Goal: Communication & Community: Ask a question

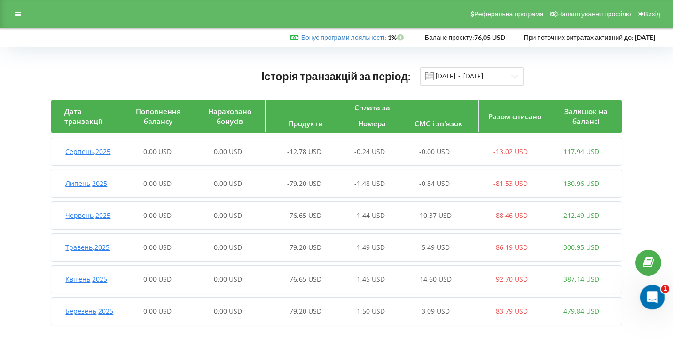
click at [652, 292] on icon "Відкрити програму для спілкування Intercom" at bounding box center [651, 297] width 16 height 16
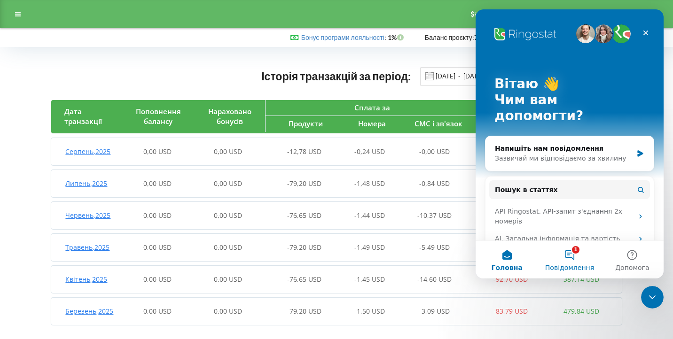
click at [577, 259] on button "1 Повідомлення" at bounding box center [569, 260] width 63 height 38
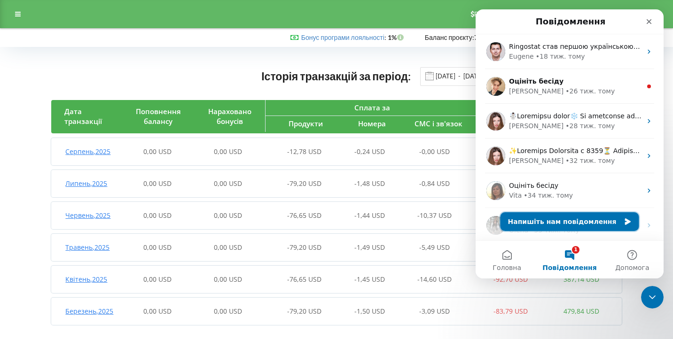
click at [555, 222] on button "Напишіть нам повідомлення" at bounding box center [570, 221] width 139 height 19
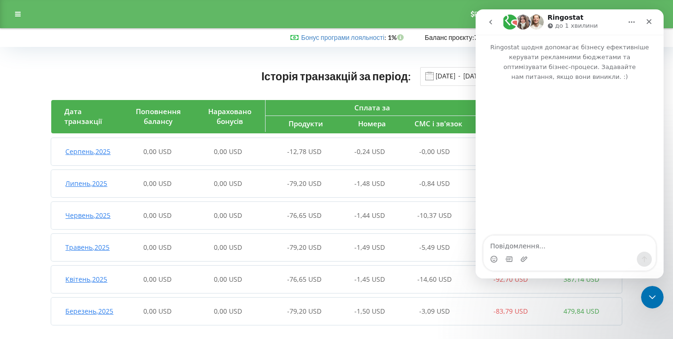
click at [539, 243] on textarea "Повідомлення..." at bounding box center [570, 244] width 172 height 16
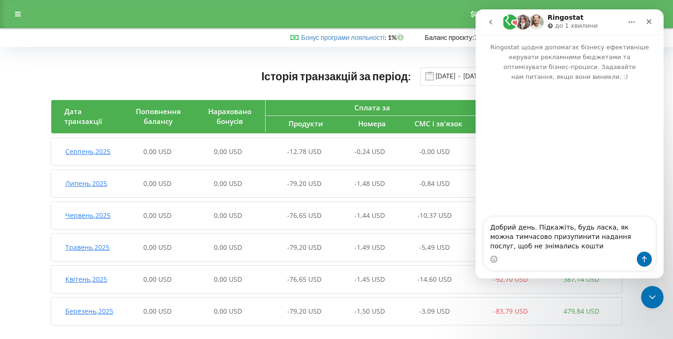
type textarea "Добрий день. Підкажіть, будь ласка, як можна тимчасово призупинити надання посл…"
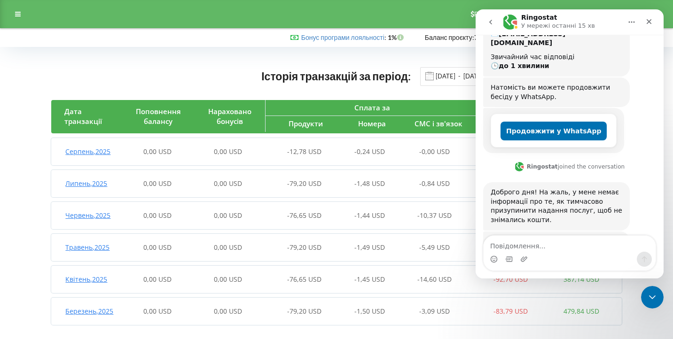
scroll to position [207, 0]
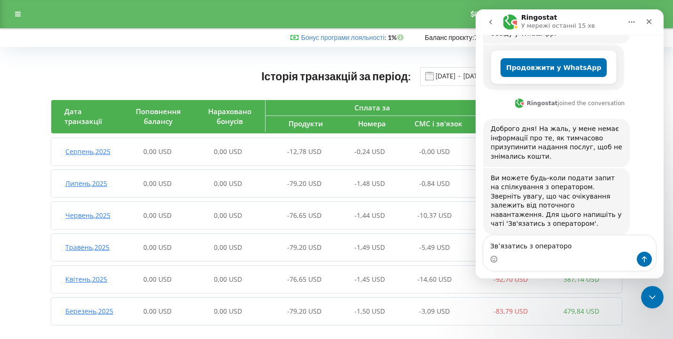
type textarea "Звʼязатись з оператором"
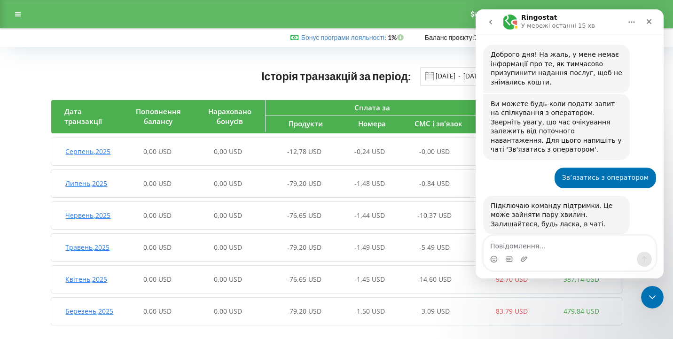
scroll to position [0, 0]
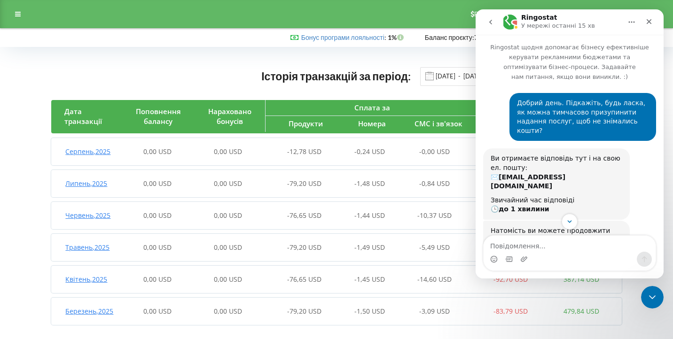
click at [377, 19] on div "Реферальна програма Налаштування профілю Вихід" at bounding box center [336, 14] width 673 height 28
click at [436, 10] on div "Реферальна програма Налаштування профілю Вихід" at bounding box center [336, 14] width 673 height 28
click at [653, 17] on div "Закрити" at bounding box center [649, 21] width 17 height 17
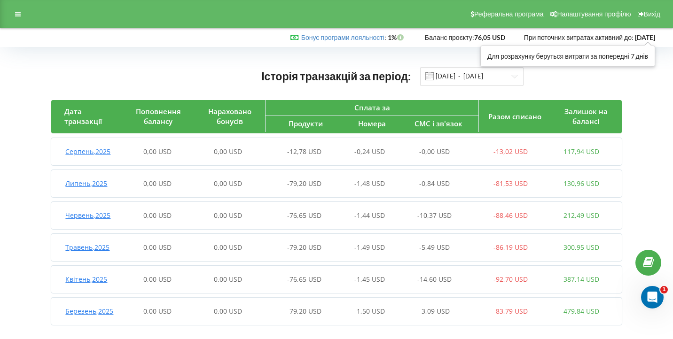
scroll to position [281, 0]
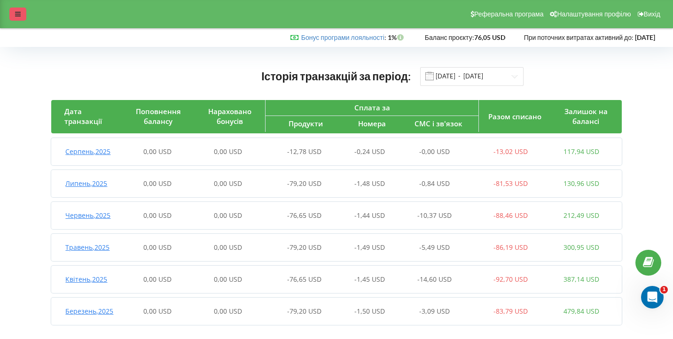
click at [22, 12] on div at bounding box center [17, 14] width 17 height 13
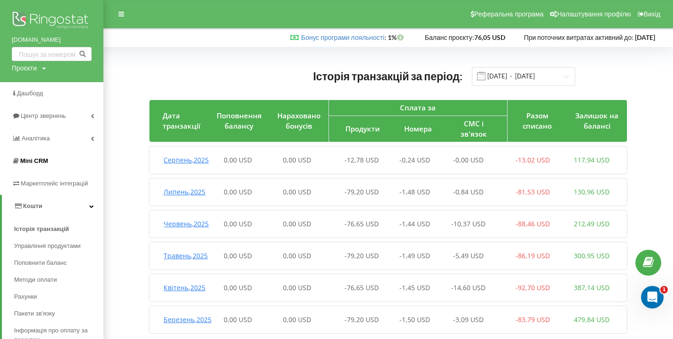
scroll to position [75, 0]
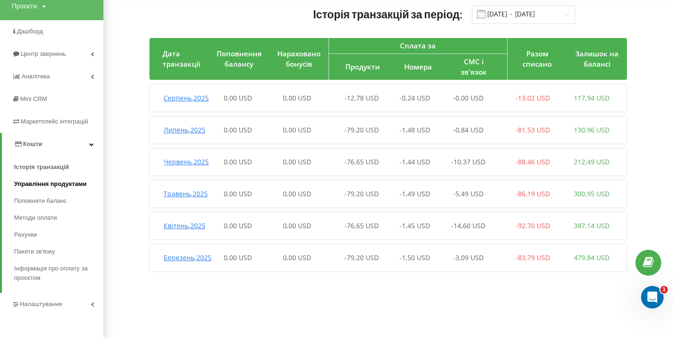
click at [46, 180] on span "Управління продуктами" at bounding box center [50, 184] width 72 height 9
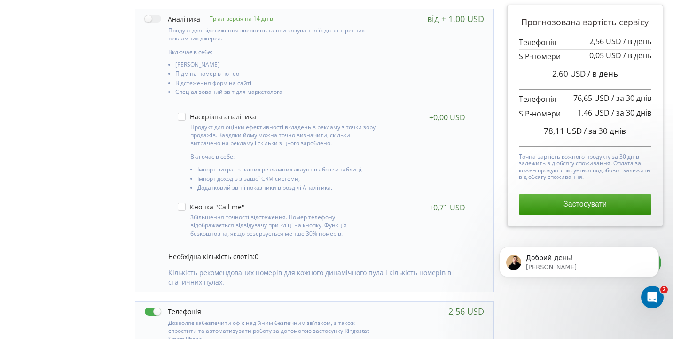
scroll to position [166, 0]
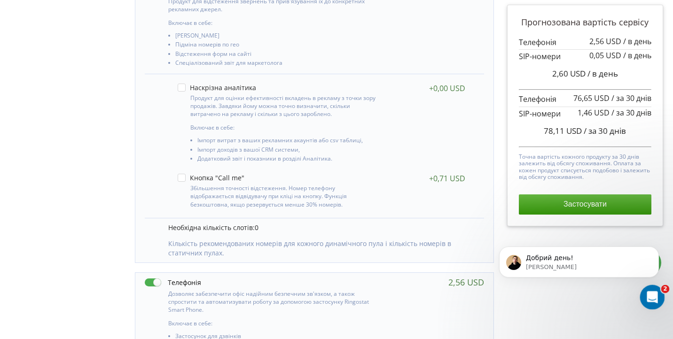
click at [651, 293] on icon "Відкрити програму для спілкування Intercom" at bounding box center [651, 297] width 16 height 16
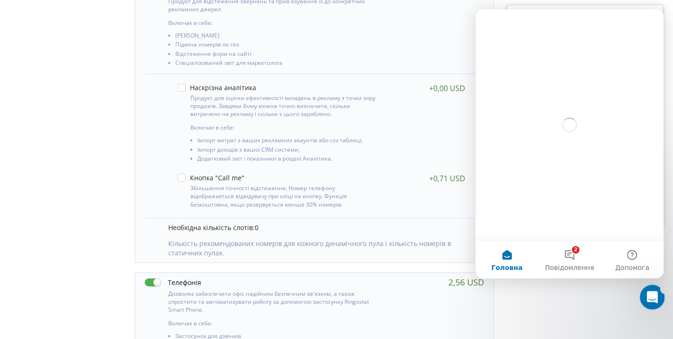
scroll to position [0, 0]
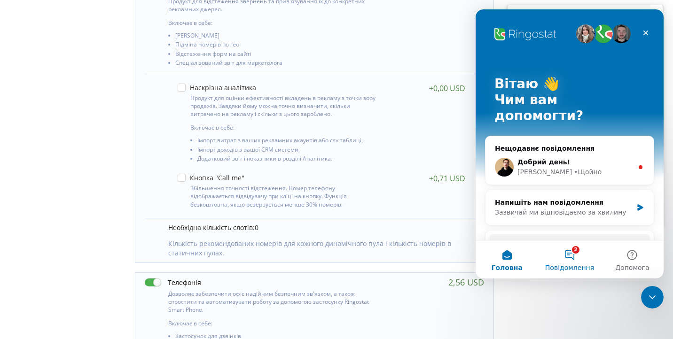
click at [573, 247] on button "2 Повідомлення" at bounding box center [569, 260] width 63 height 38
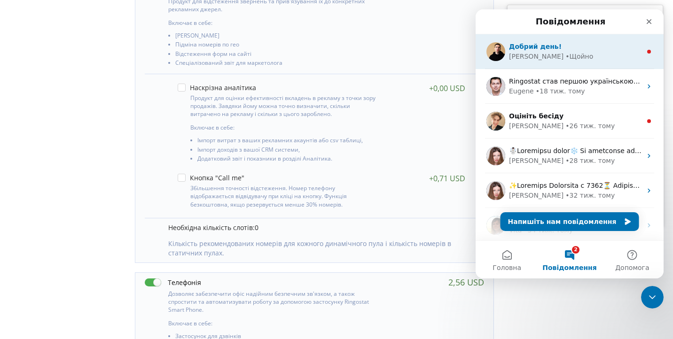
click at [560, 62] on div "Добрий день! ​ [GEOGRAPHIC_DATA][PERSON_NAME]" at bounding box center [570, 51] width 188 height 35
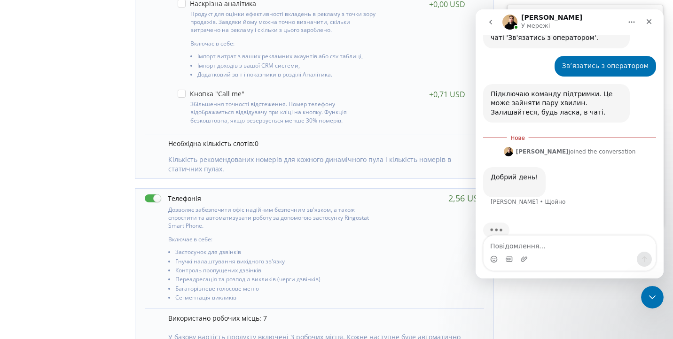
scroll to position [318, 0]
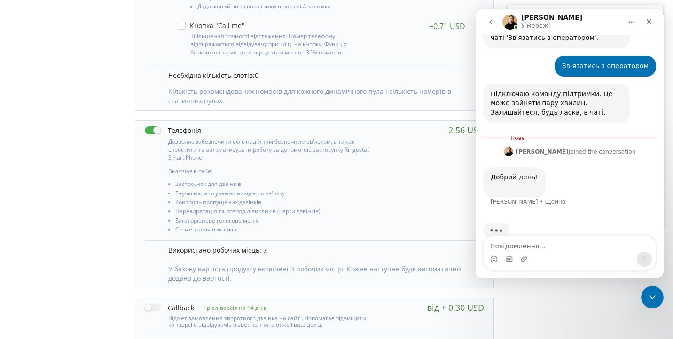
click at [547, 242] on textarea "Повідомлення..." at bounding box center [570, 244] width 172 height 16
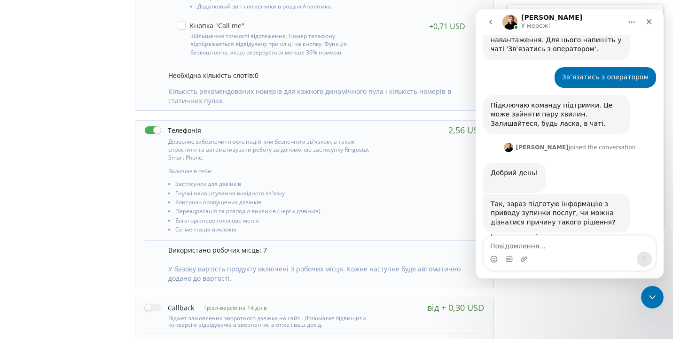
scroll to position [380, 0]
type textarea "П"
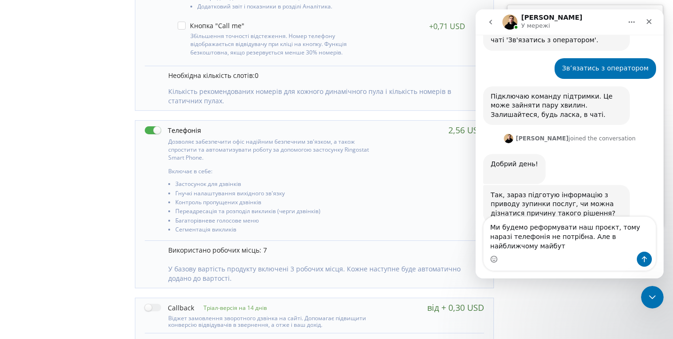
scroll to position [391, 0]
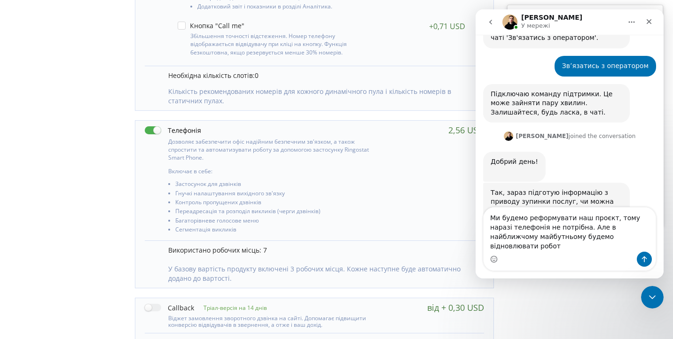
type textarea "Ми будемо реформувати наш проєкт, тому наразі телефонія не потрібна. Але в найб…"
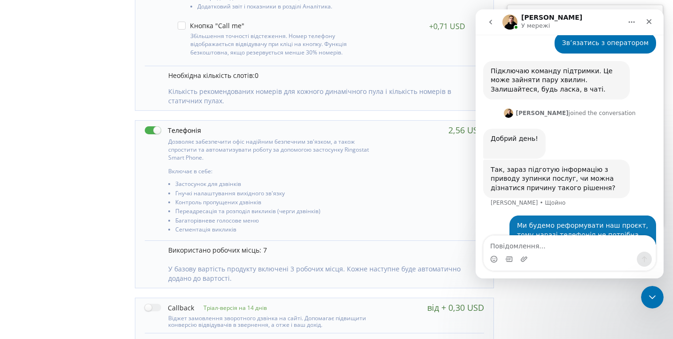
scroll to position [435, 0]
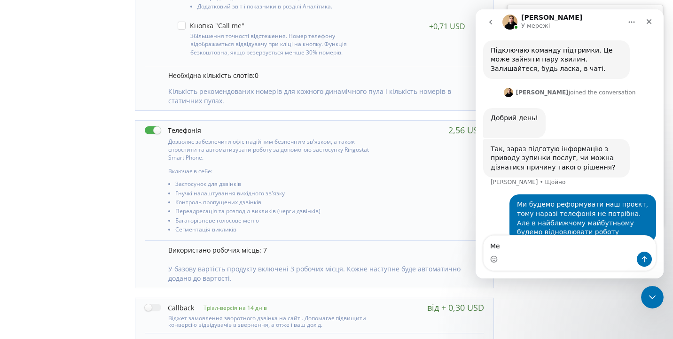
type textarea "М"
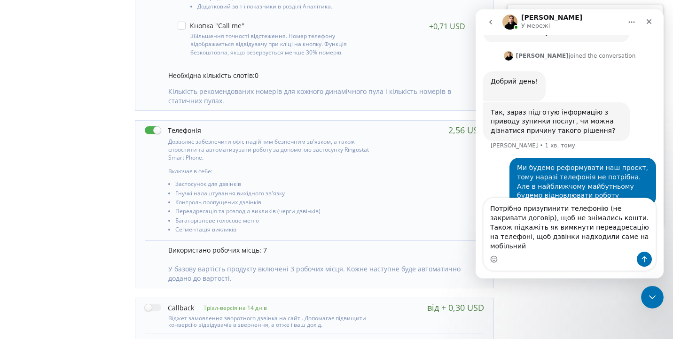
scroll to position [473, 0]
type textarea "Потрібно призупинити телефонію (не закривати договір), щоб не знімались кошти. …"
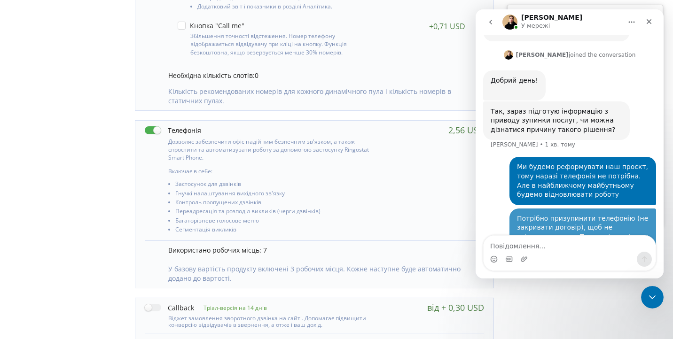
scroll to position [493, 0]
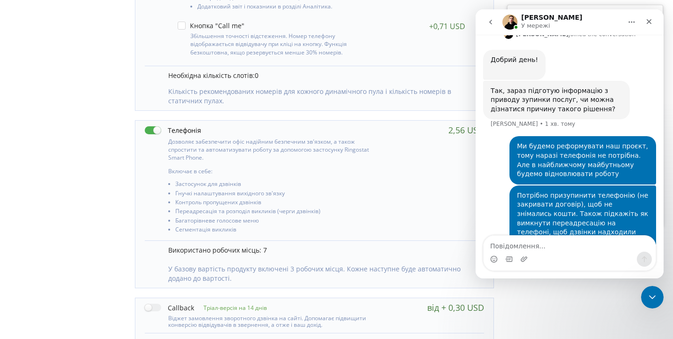
click at [423, 47] on div "Збільшення точності відстеження. Номер телефону відображається відвідувачу при …" at bounding box center [321, 39] width 306 height 44
click at [650, 17] on div "Закрити" at bounding box center [649, 21] width 17 height 17
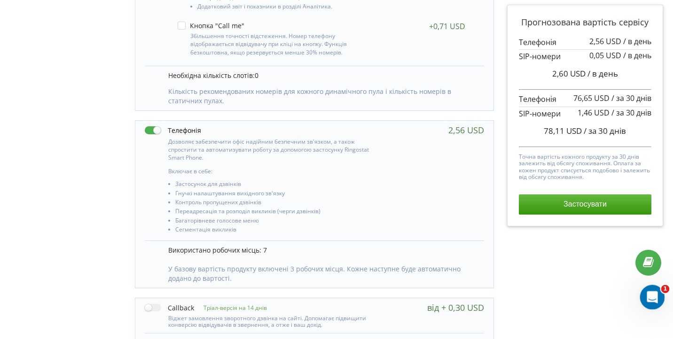
click at [650, 301] on icon "Відкрити програму для спілкування Intercom" at bounding box center [651, 297] width 16 height 16
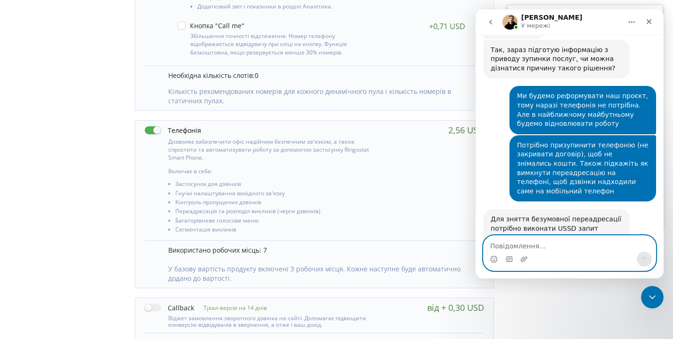
scroll to position [540, 0]
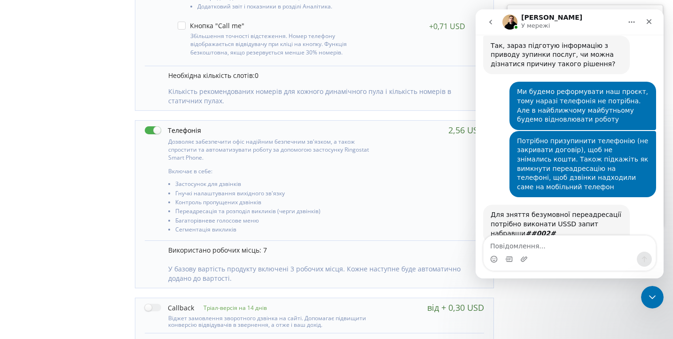
click at [440, 117] on div "Тріал-версія на 14 днів Включає в себе: 0" at bounding box center [314, 140] width 372 height 639
click at [382, 115] on div "Тріал-версія на 14 днів Включає в себе: 0" at bounding box center [314, 140] width 372 height 639
click at [650, 24] on icon "Закрити" at bounding box center [649, 22] width 8 height 8
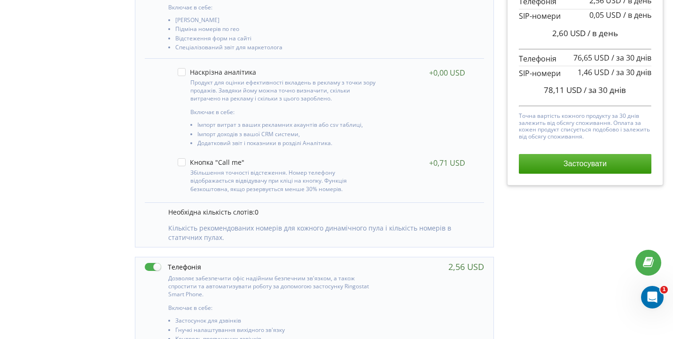
scroll to position [434, 0]
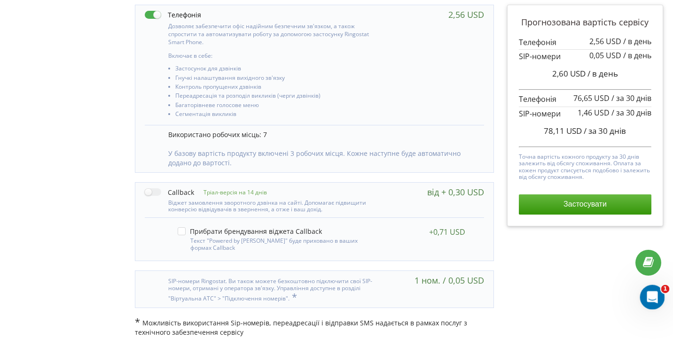
click at [652, 305] on div "Відкрити програму для спілкування Intercom" at bounding box center [650, 296] width 31 height 31
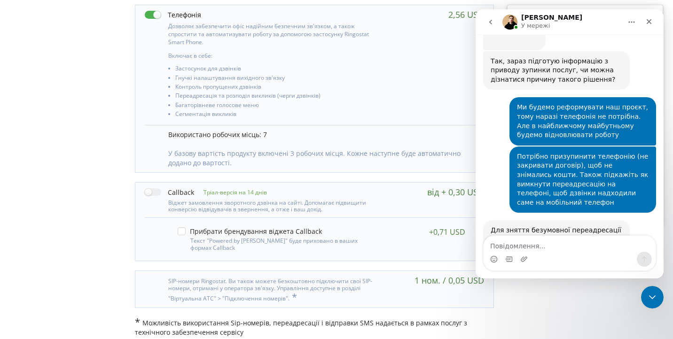
scroll to position [540, 0]
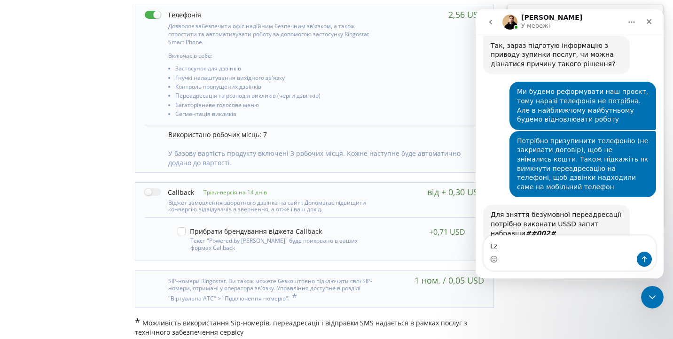
type textarea "L"
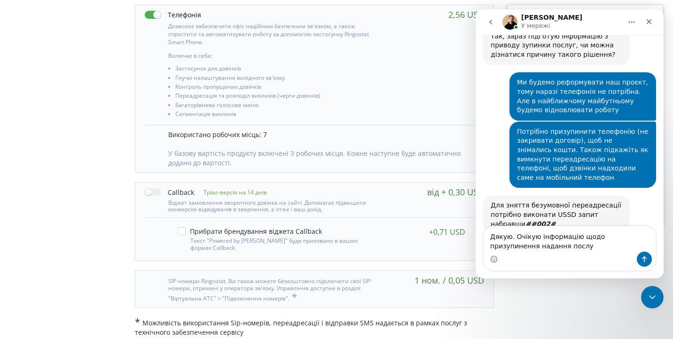
type textarea "Дякую. Очікую інформацію щодо призупинення надання послуг"
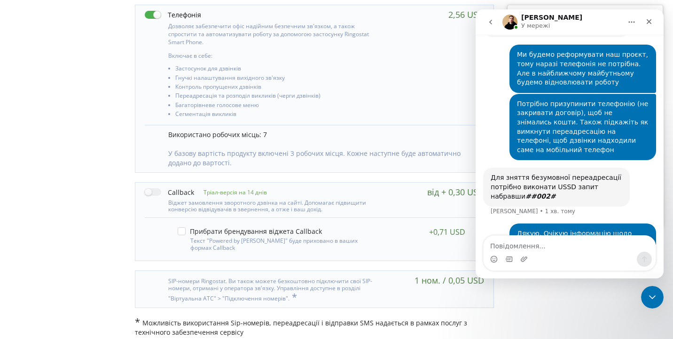
click at [558, 313] on div "Прогнозована вартість сервісу 2,56 USD / в день 0,05 USD" at bounding box center [585, 20] width 169 height 631
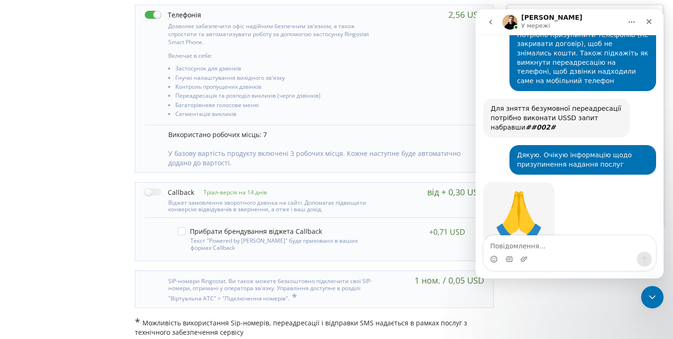
scroll to position [647, 0]
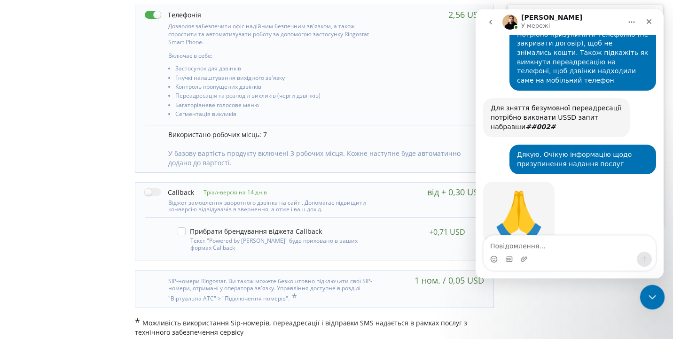
click at [654, 296] on icon "Закрити програму для спілкування Intercom" at bounding box center [650, 295] width 11 height 11
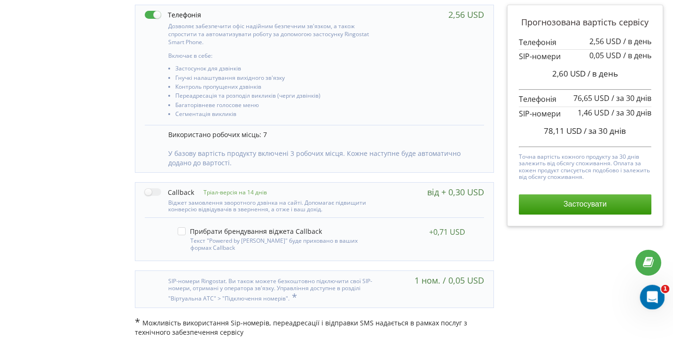
click at [653, 288] on div "Відкрити програму для спілкування Intercom" at bounding box center [650, 296] width 31 height 31
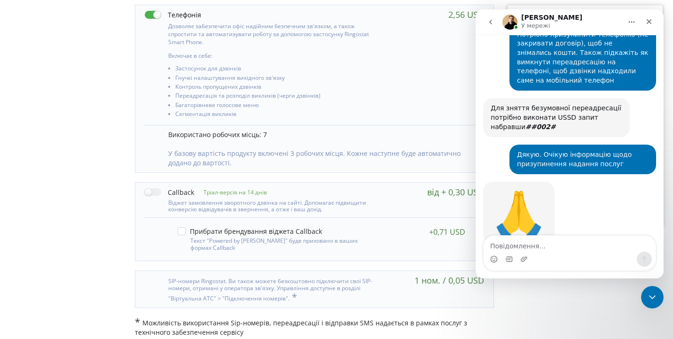
click at [579, 313] on div "Прогнозована вартість сервісу 2,56 USD / в день 0,05 USD" at bounding box center [585, 20] width 169 height 631
click at [579, 182] on div "🙏 Vladyslav • 1 хв. тому" at bounding box center [569, 223] width 173 height 83
click at [498, 27] on button "go back" at bounding box center [491, 22] width 18 height 18
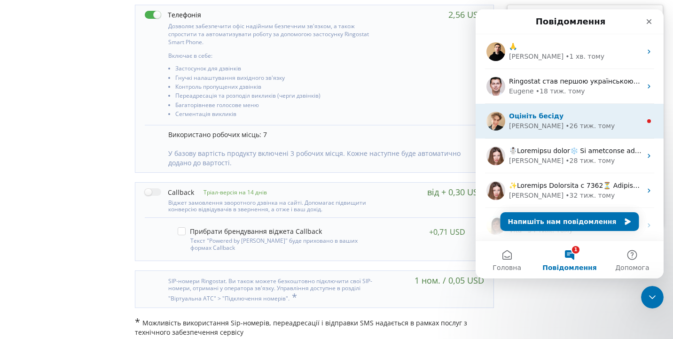
click at [565, 125] on div "• 26 тиж. тому" at bounding box center [589, 126] width 49 height 10
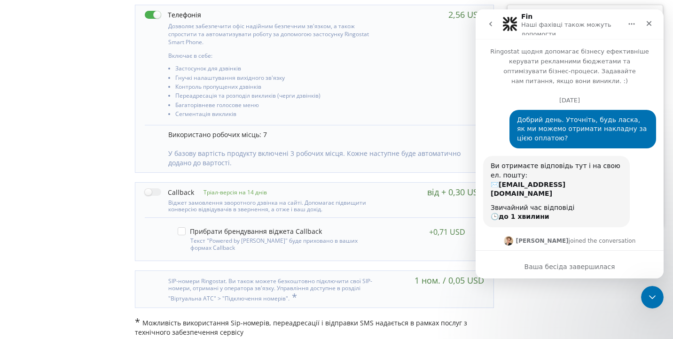
scroll to position [68, 0]
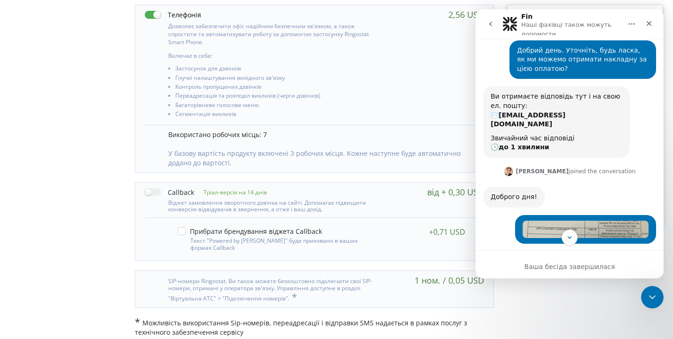
click at [492, 28] on button "go back" at bounding box center [491, 24] width 18 height 18
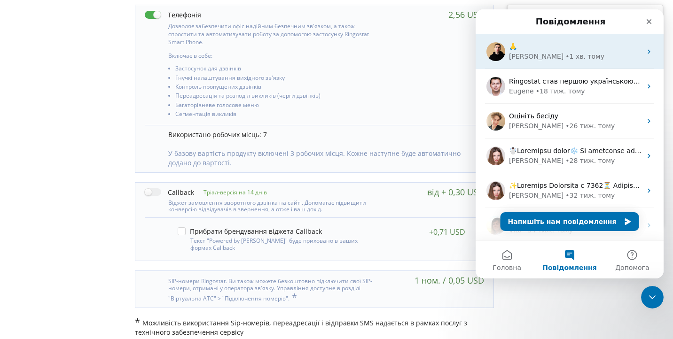
click at [548, 47] on div "🙏" at bounding box center [575, 47] width 133 height 10
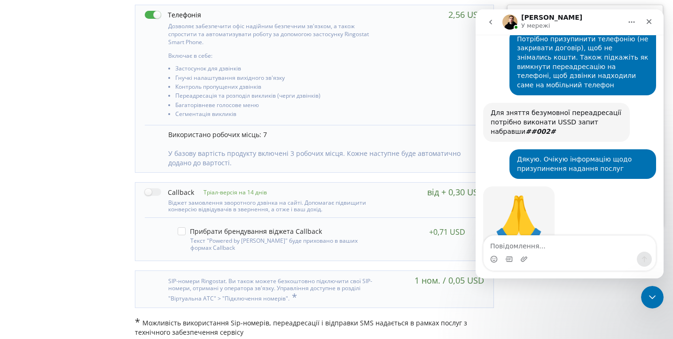
scroll to position [647, 0]
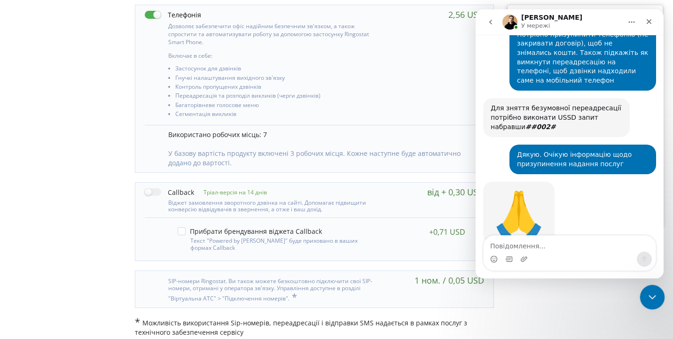
click html
click at [648, 306] on div "Закрити програму для спілкування Intercom" at bounding box center [651, 296] width 23 height 23
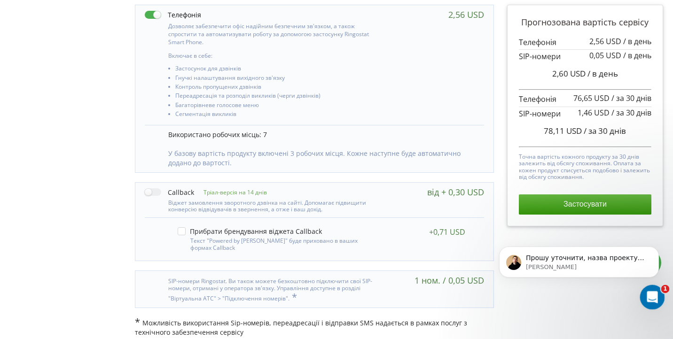
scroll to position [677, 0]
click at [660, 293] on div "Відкрити програму для спілкування Intercom" at bounding box center [650, 296] width 31 height 31
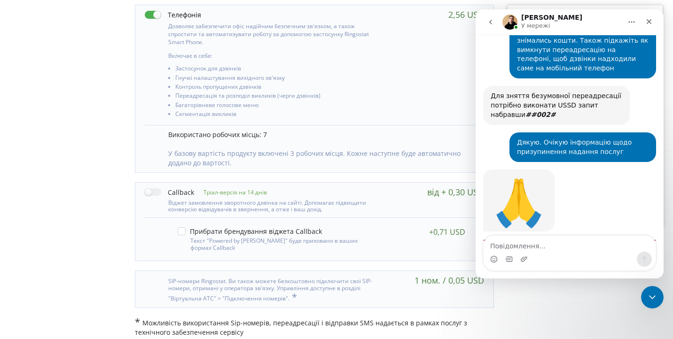
scroll to position [693, 0]
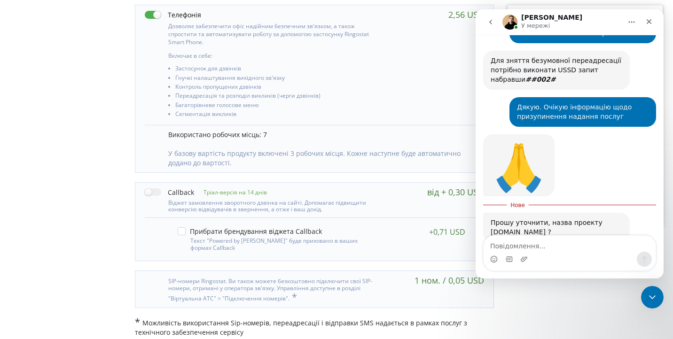
click at [563, 251] on textarea "Повідомлення..." at bounding box center [570, 244] width 172 height 16
type textarea "так"
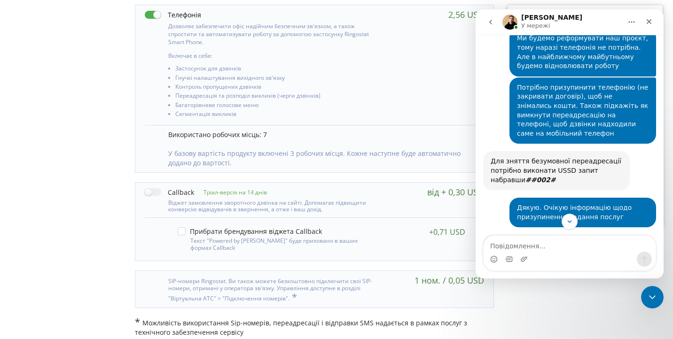
scroll to position [592, 0]
click at [447, 37] on div "Дозволяє забезпечити офіс надійним безпечним зв'язком, а також спростити та авт…" at bounding box center [314, 65] width 358 height 120
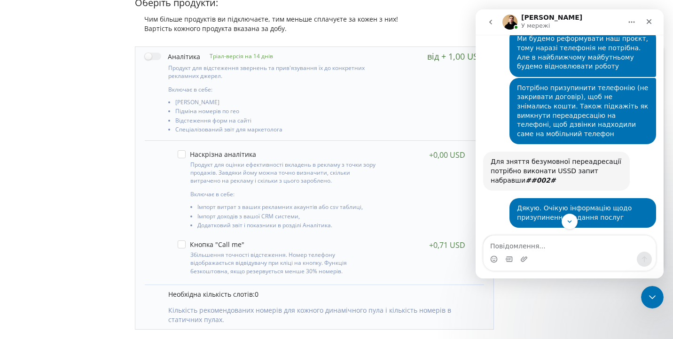
scroll to position [0, 0]
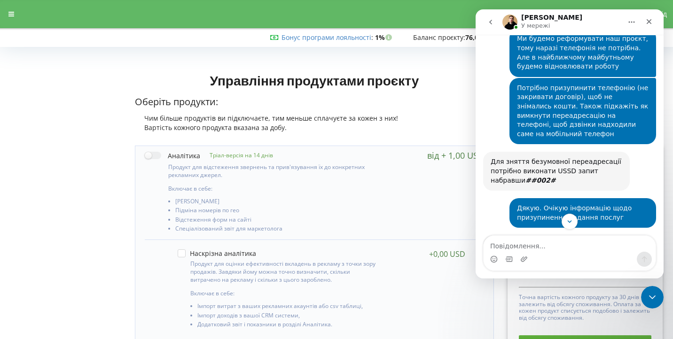
click at [432, 67] on div "Управління продуктами проєкту Оберіть продукти: Чим більше продуктів ви підключ…" at bounding box center [314, 103] width 372 height 72
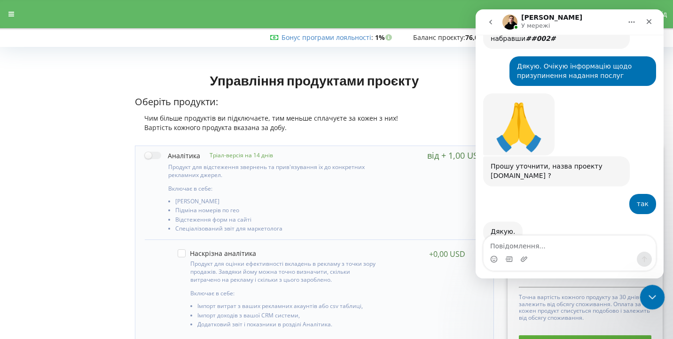
click at [656, 297] on icon "Закрити програму для спілкування Intercom" at bounding box center [650, 295] width 11 height 11
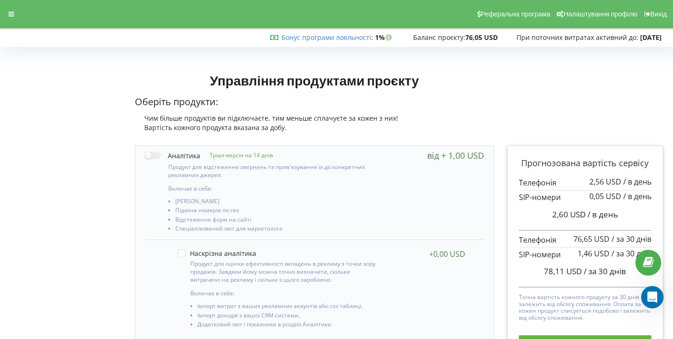
click at [14, 22] on div "Реферальна програма Налаштування профілю Вихід" at bounding box center [336, 14] width 686 height 28
click at [657, 294] on icon "Відкрити програму для спілкування Intercom" at bounding box center [651, 297] width 16 height 16
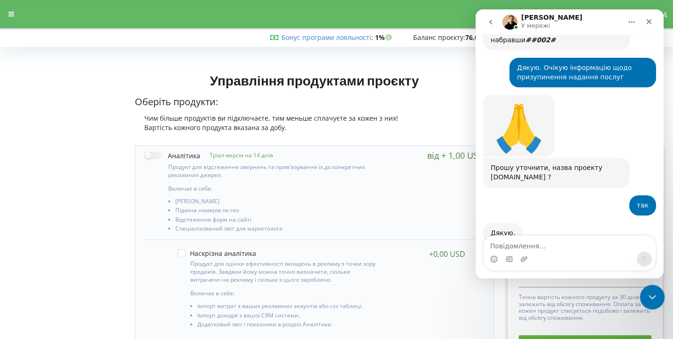
click at [646, 294] on icon "Закрити програму для спілкування Intercom" at bounding box center [650, 295] width 11 height 11
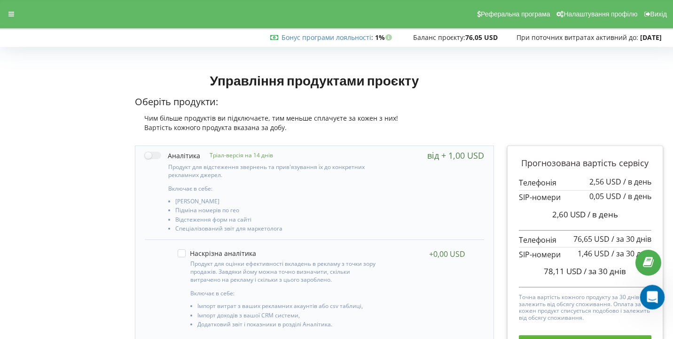
click at [648, 303] on div "Відкрити програму для спілкування Intercom" at bounding box center [650, 296] width 31 height 31
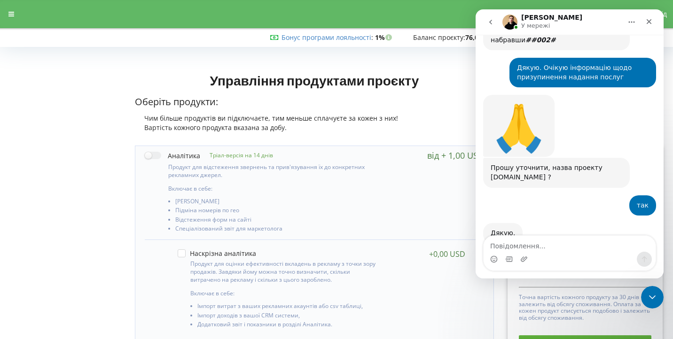
click at [602, 158] on div "Прошу уточнити, назва проекту upkenergy.pro ? Vladyslav • 24 хв. тому" at bounding box center [556, 173] width 147 height 30
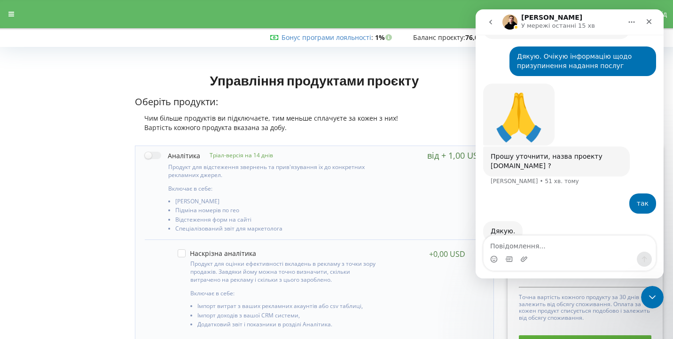
scroll to position [743, 0]
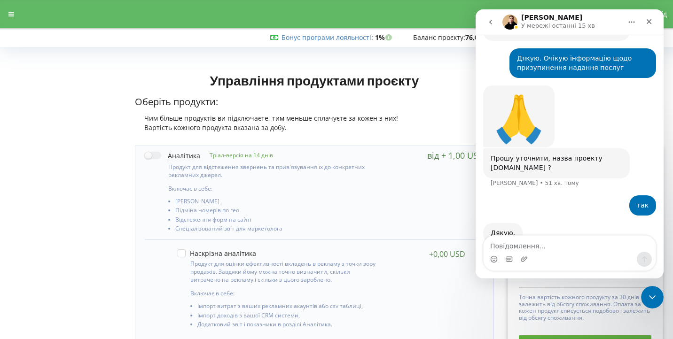
click at [578, 196] on div "так Максим • 51 хв. тому" at bounding box center [569, 210] width 173 height 28
click at [574, 246] on textarea "Повідомлення..." at bounding box center [570, 244] width 172 height 16
type textarea "К"
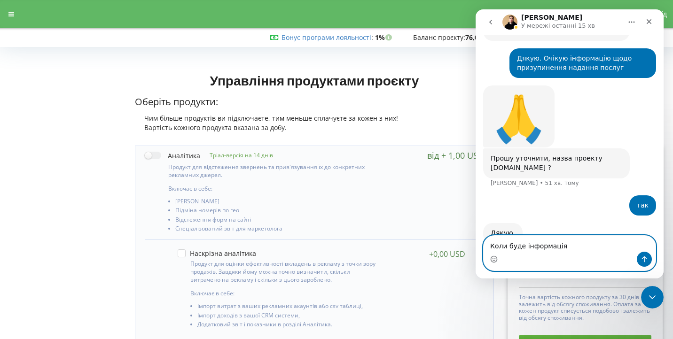
type textarea "Коли буде інформація?"
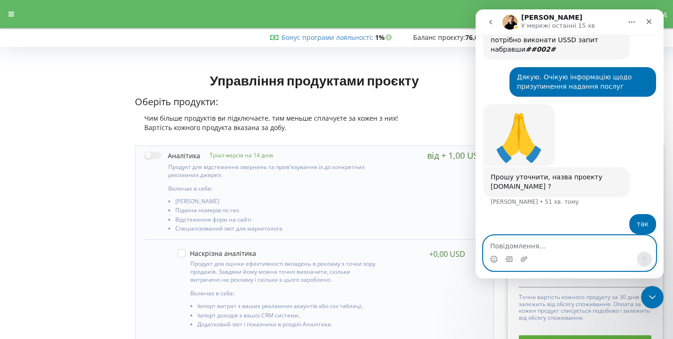
scroll to position [771, 0]
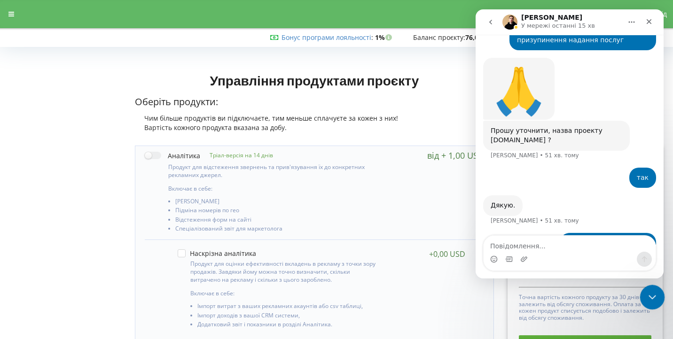
click at [653, 291] on icon "Закрити програму для спілкування Intercom" at bounding box center [650, 295] width 11 height 11
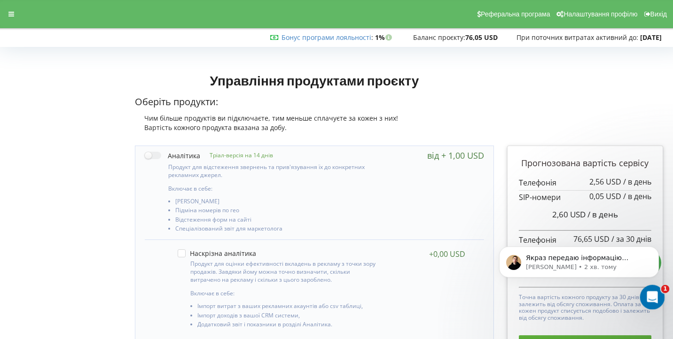
scroll to position [845, 0]
click at [648, 298] on icon "Відкрити програму для спілкування Intercom" at bounding box center [651, 297] width 16 height 16
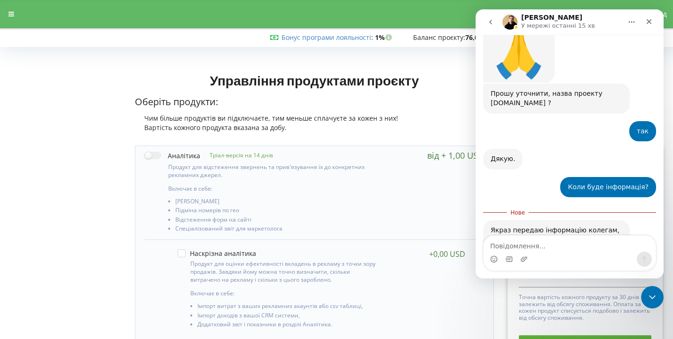
scroll to position [851, 0]
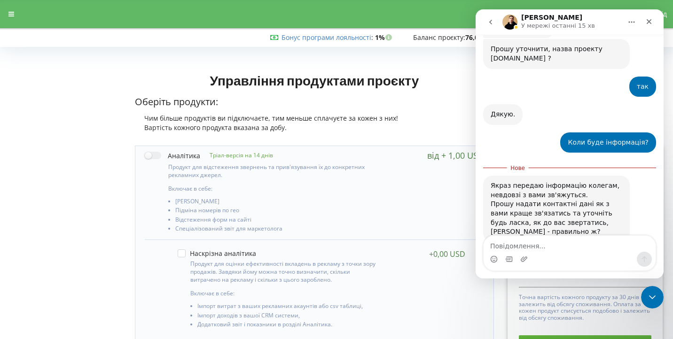
click at [561, 251] on textarea "Повідомлення..." at bounding box center [570, 244] width 172 height 16
type textarea "Так, Максим. 0683173242"
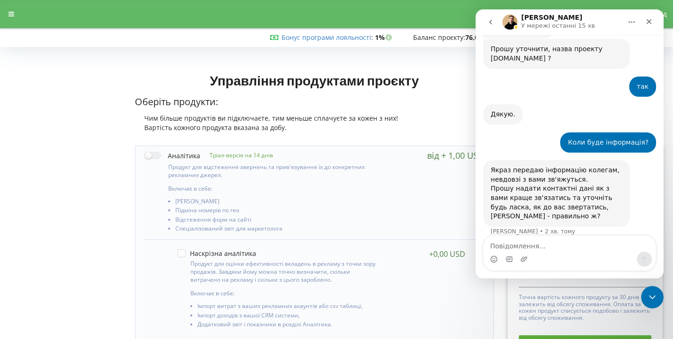
scroll to position [863, 0]
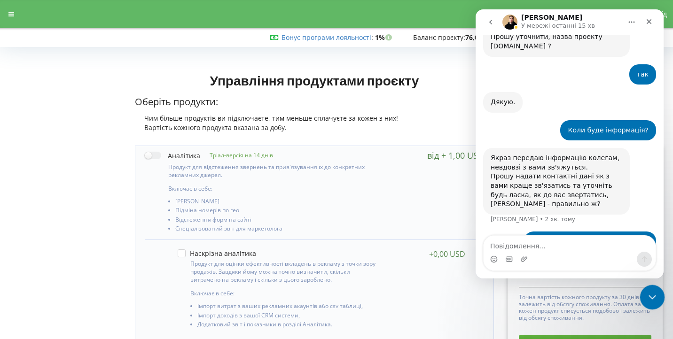
click at [656, 297] on icon "Закрити програму для спілкування Intercom" at bounding box center [650, 295] width 11 height 11
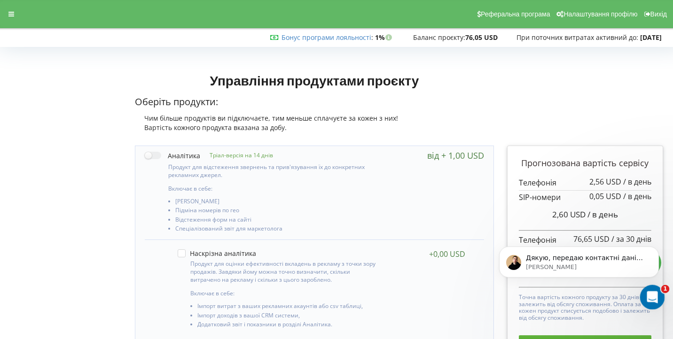
scroll to position [892, 0]
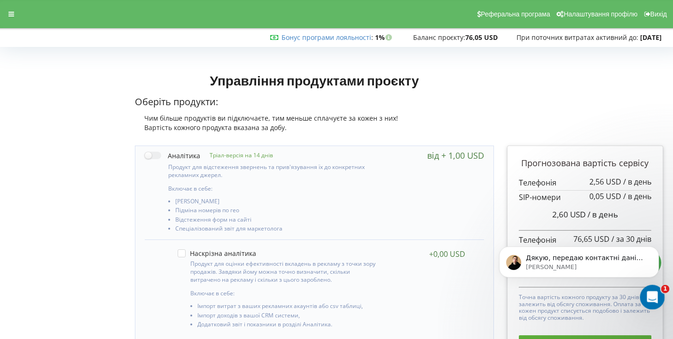
click at [658, 291] on div "Відкрити програму для спілкування Intercom" at bounding box center [650, 296] width 31 height 31
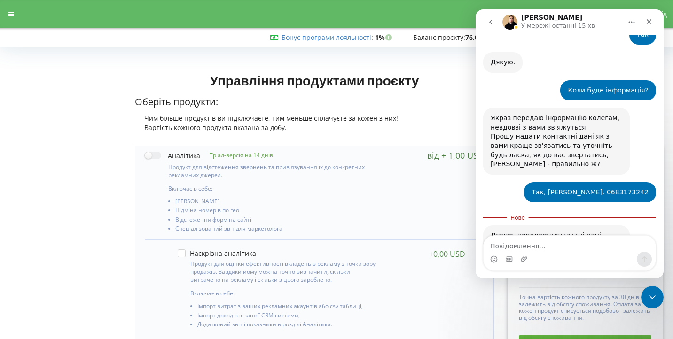
scroll to position [907, 0]
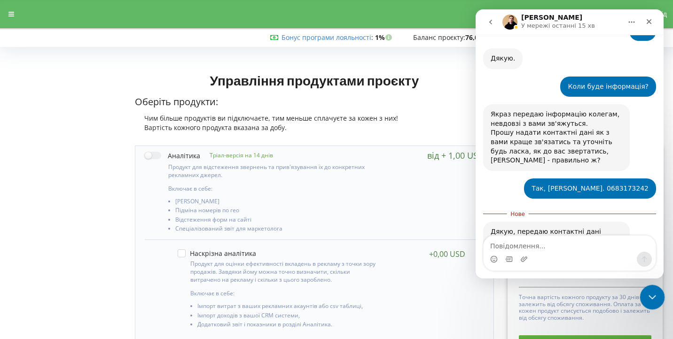
click at [655, 297] on icon "Закрити програму для спілкування Intercom" at bounding box center [650, 295] width 11 height 11
